Goal: Information Seeking & Learning: Find specific page/section

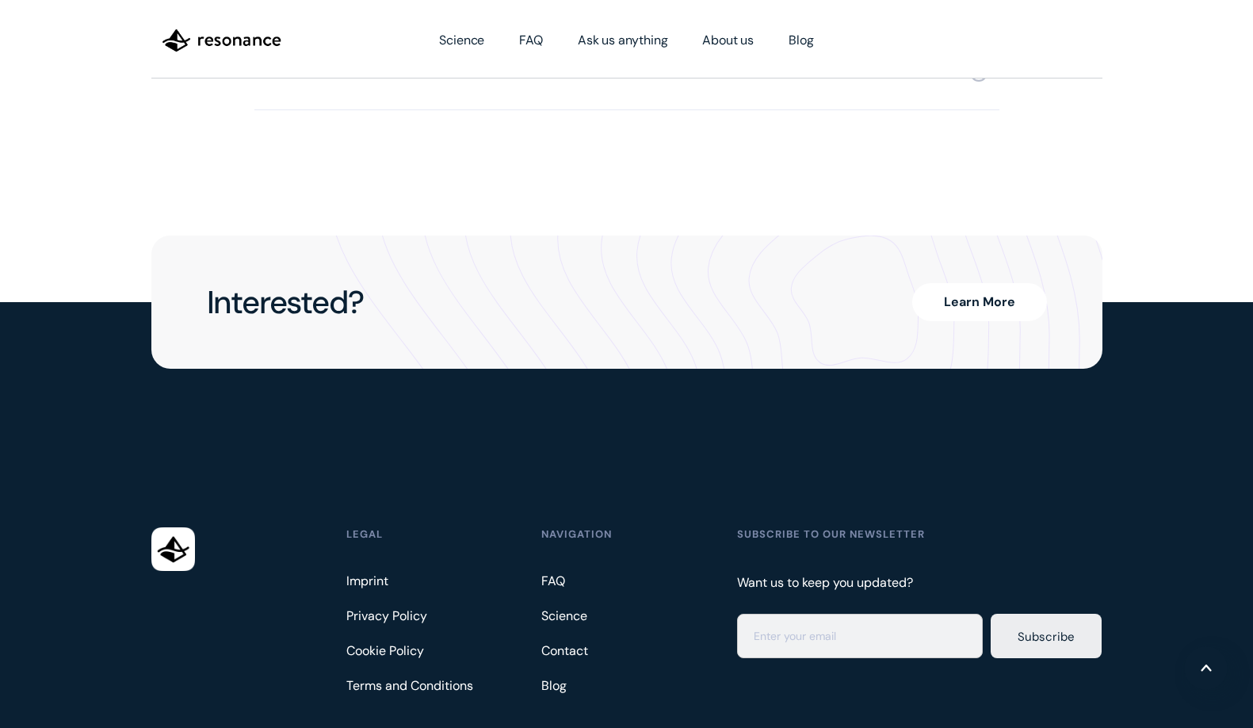
scroll to position [4079, 0]
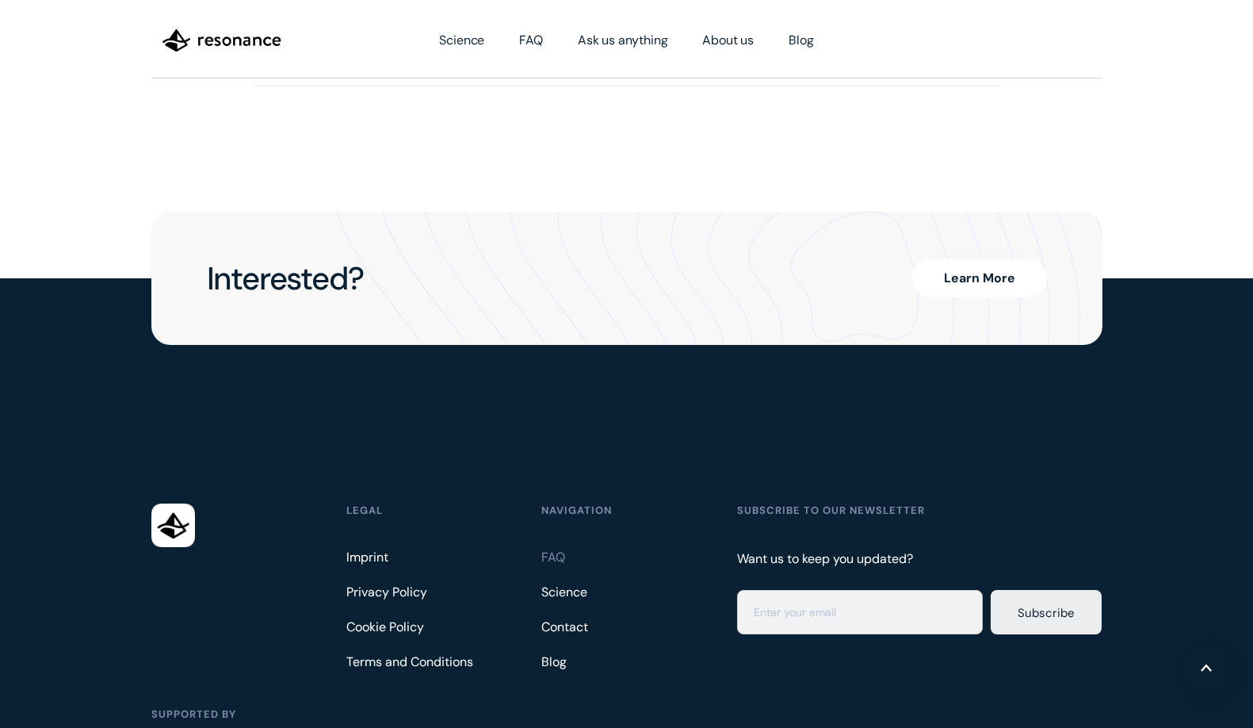
click at [558, 545] on link "FAQ" at bounding box center [555, 557] width 29 height 25
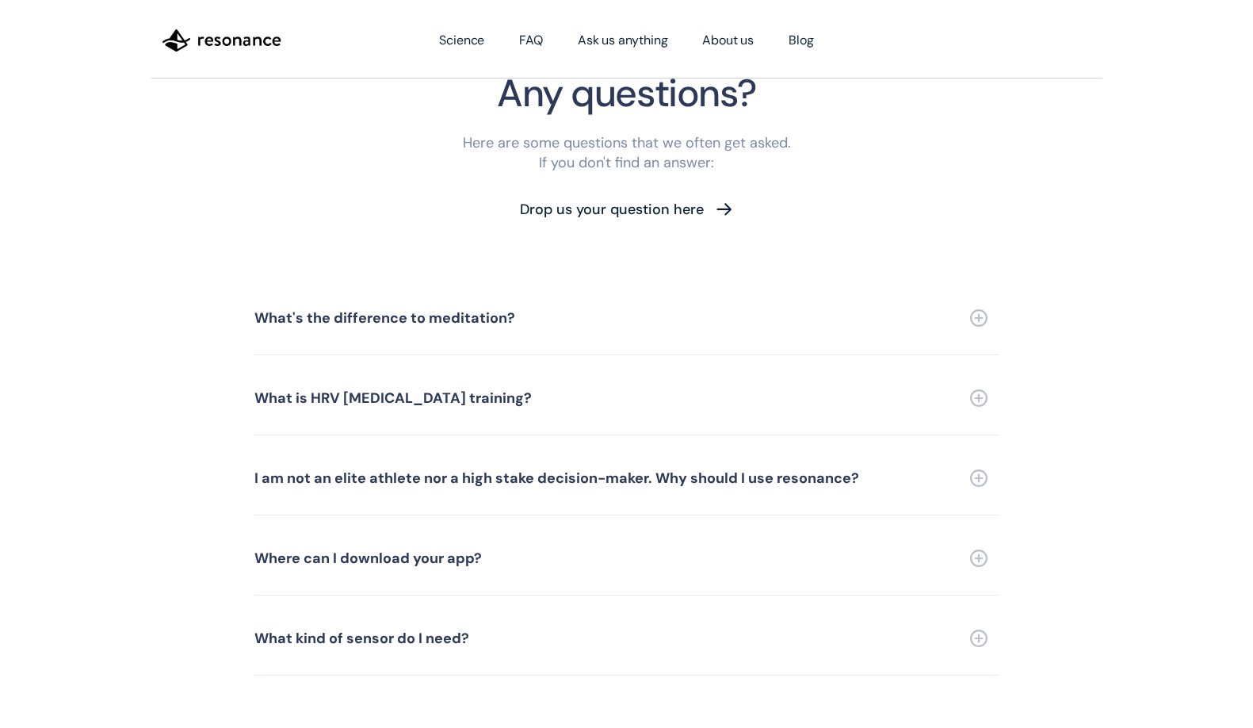
scroll to position [3532, 0]
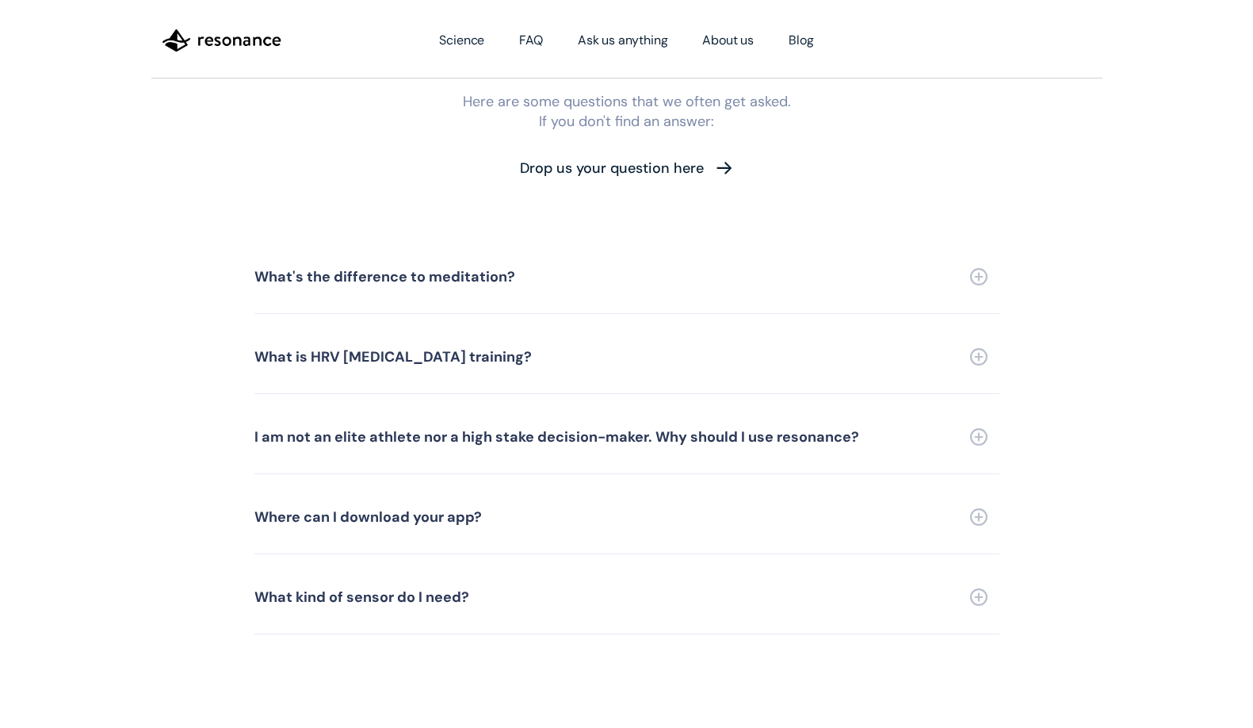
click at [369, 510] on div "Where can I download your app?" at bounding box center [368, 517] width 228 height 14
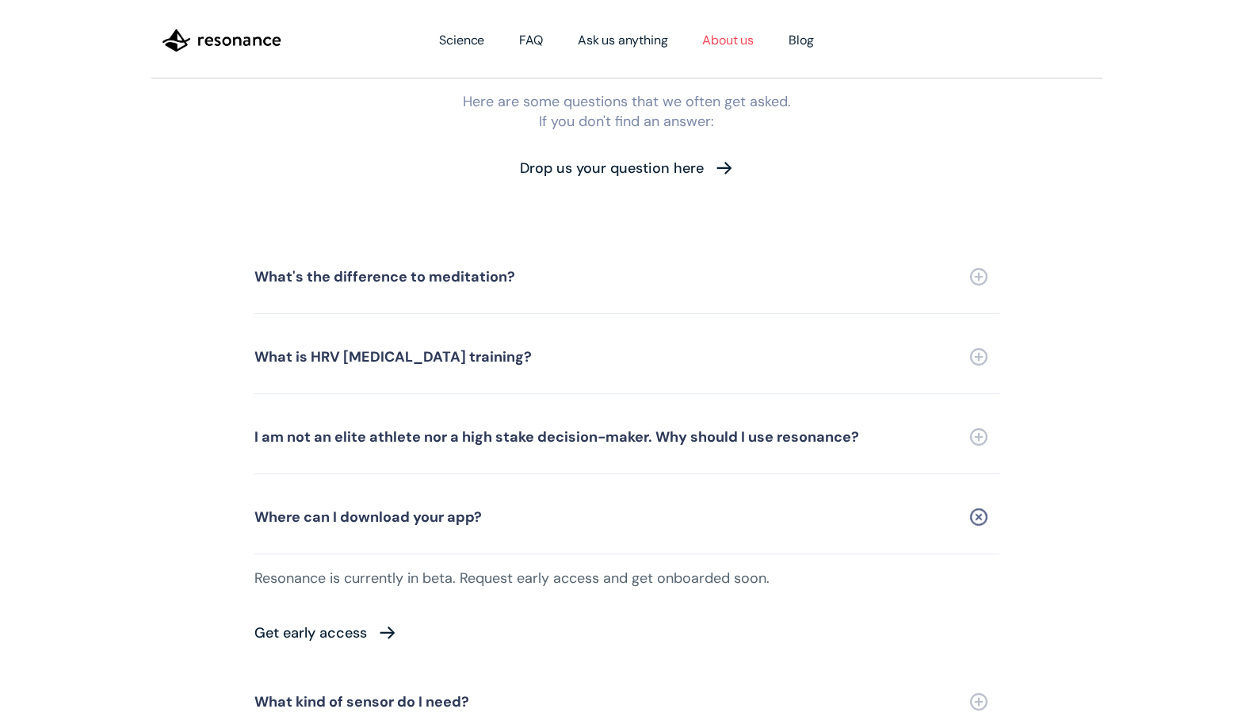
click at [744, 33] on link "About us" at bounding box center [728, 40] width 86 height 44
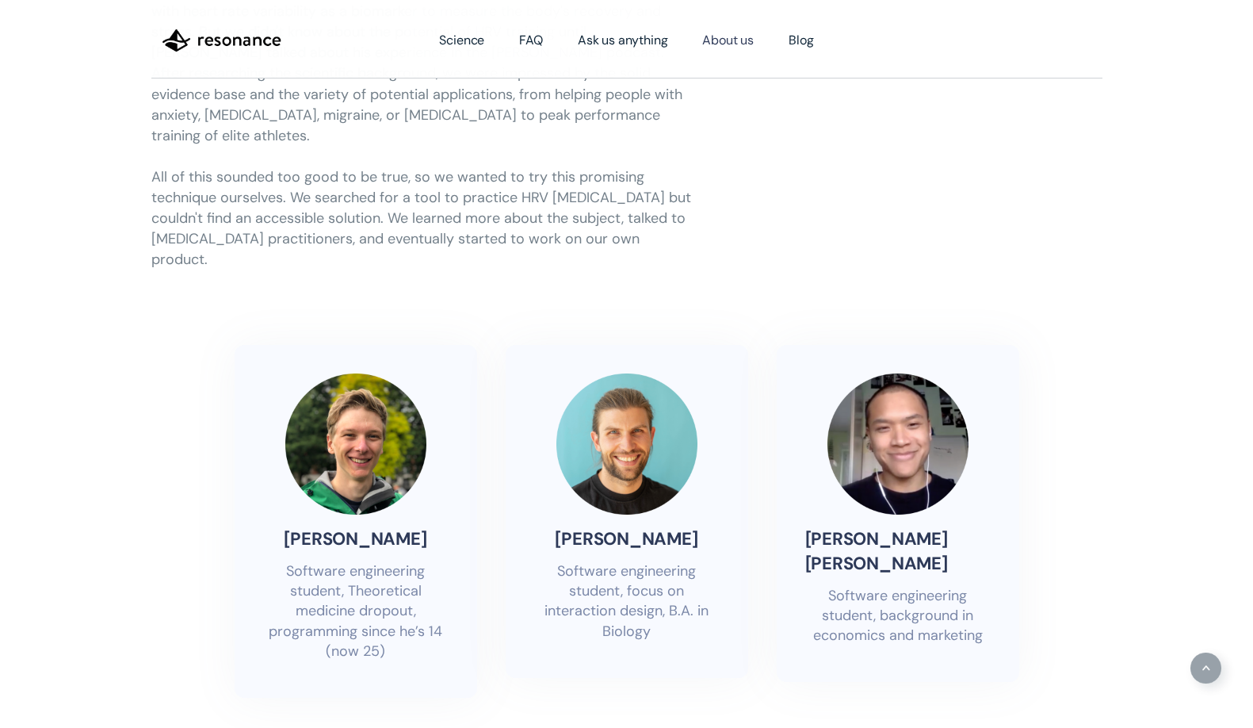
scroll to position [246, 0]
